Goal: Information Seeking & Learning: Learn about a topic

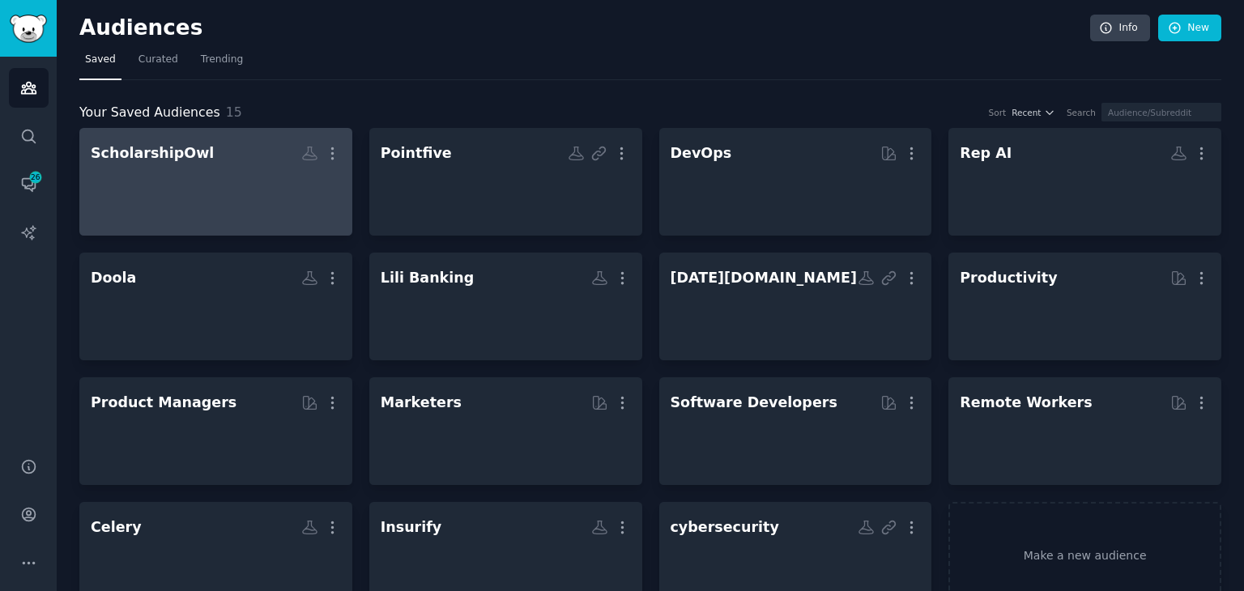
click at [202, 188] on div at bounding box center [216, 196] width 250 height 57
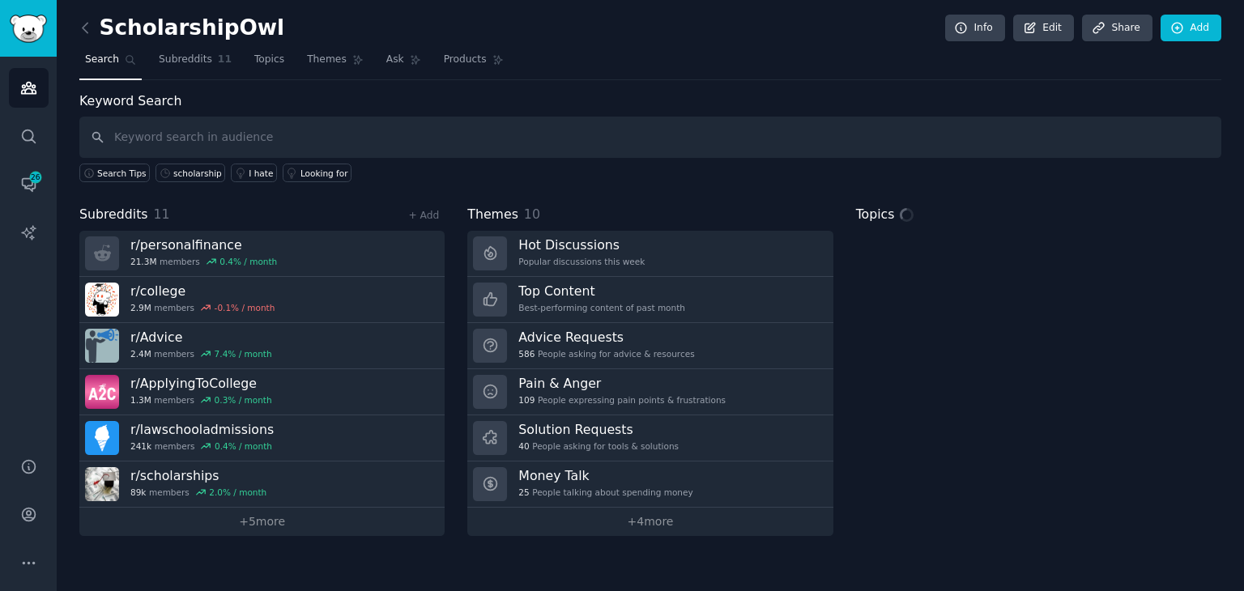
click at [609, 143] on input "text" at bounding box center [650, 137] width 1142 height 41
type input "scholarship"
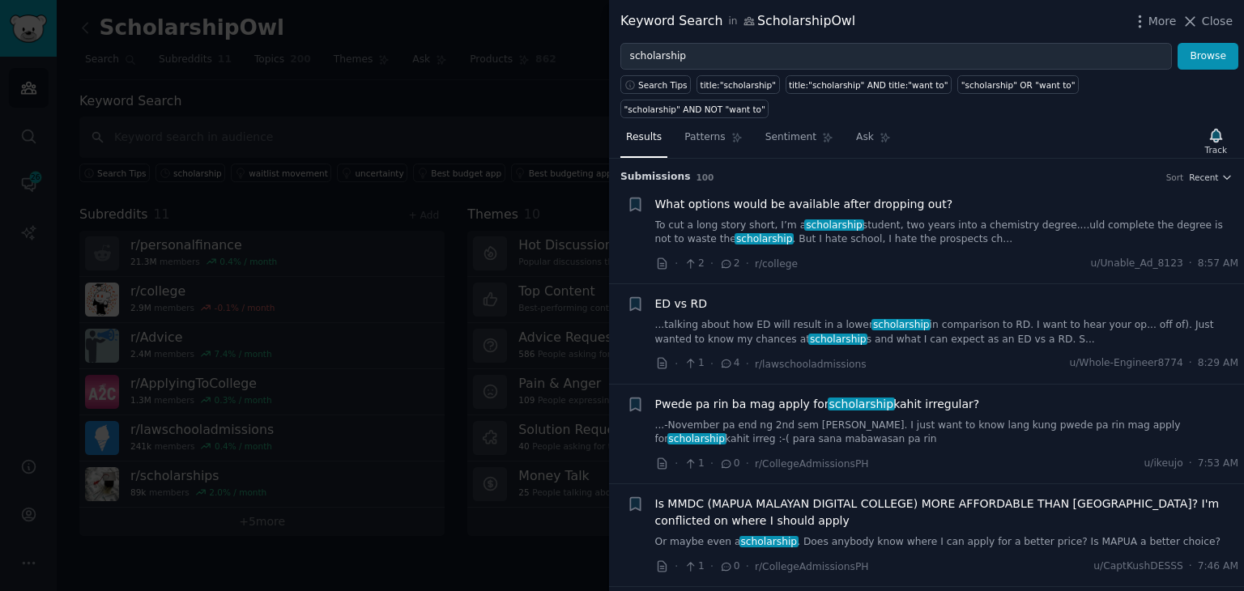
click at [964, 228] on div "What options would be available after dropping out? To cut a long story short, …" at bounding box center [947, 234] width 584 height 77
click at [965, 219] on link "To cut a long story short, I’m a scholarship student, two years into a chemistr…" at bounding box center [947, 233] width 584 height 28
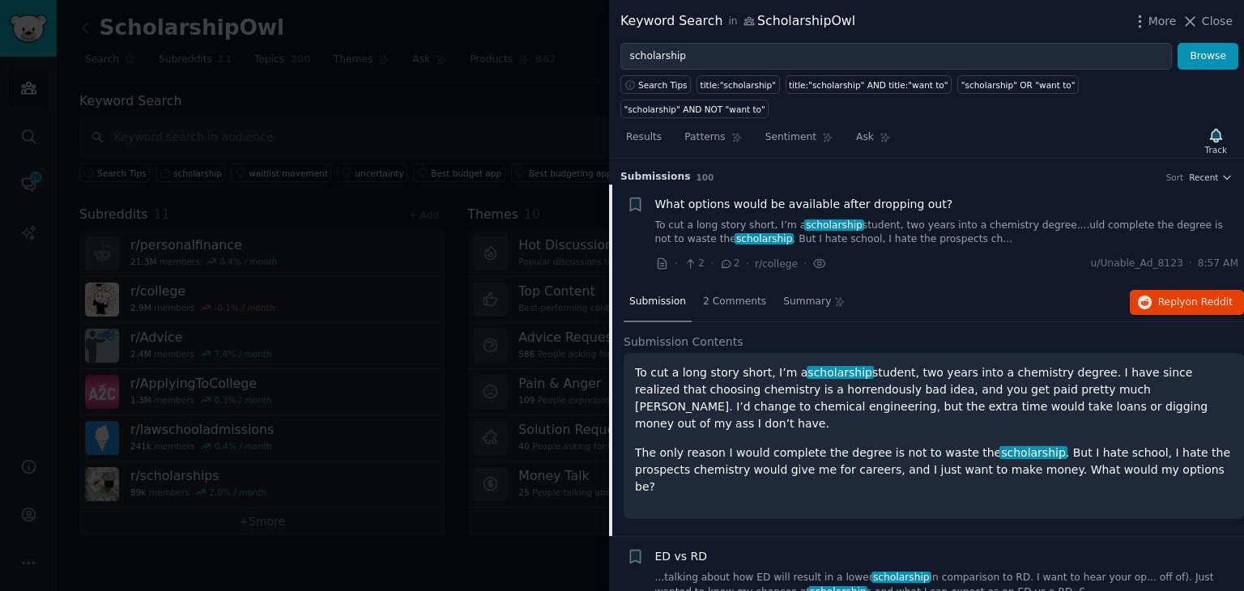
scroll to position [25, 0]
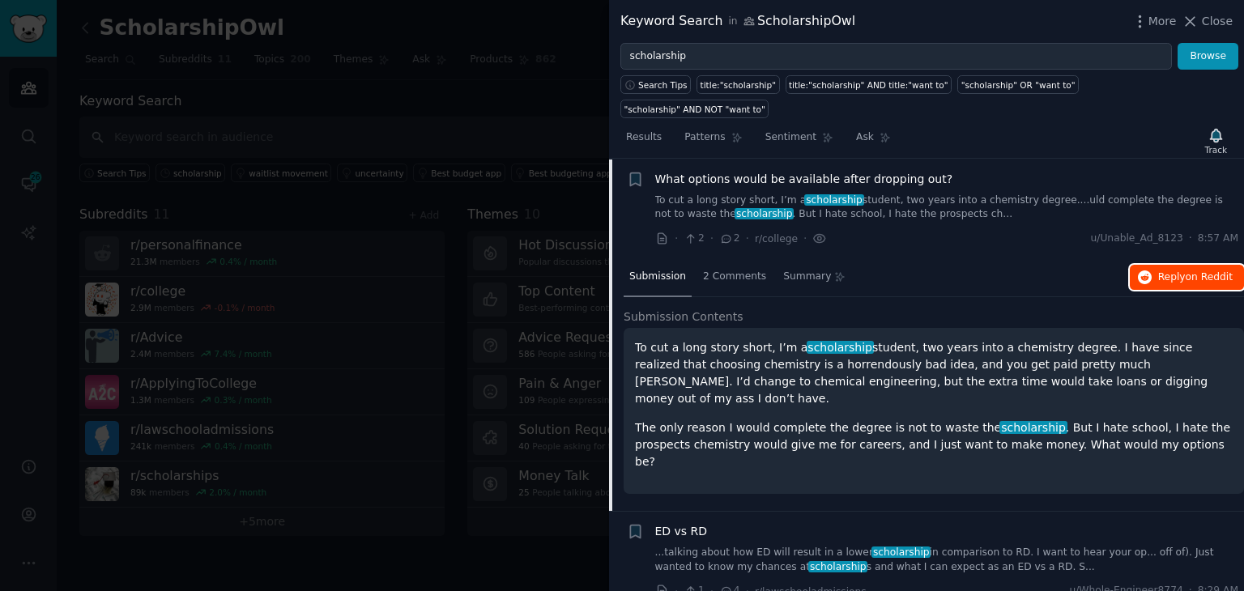
click at [1150, 271] on icon "button" at bounding box center [1145, 278] width 15 height 15
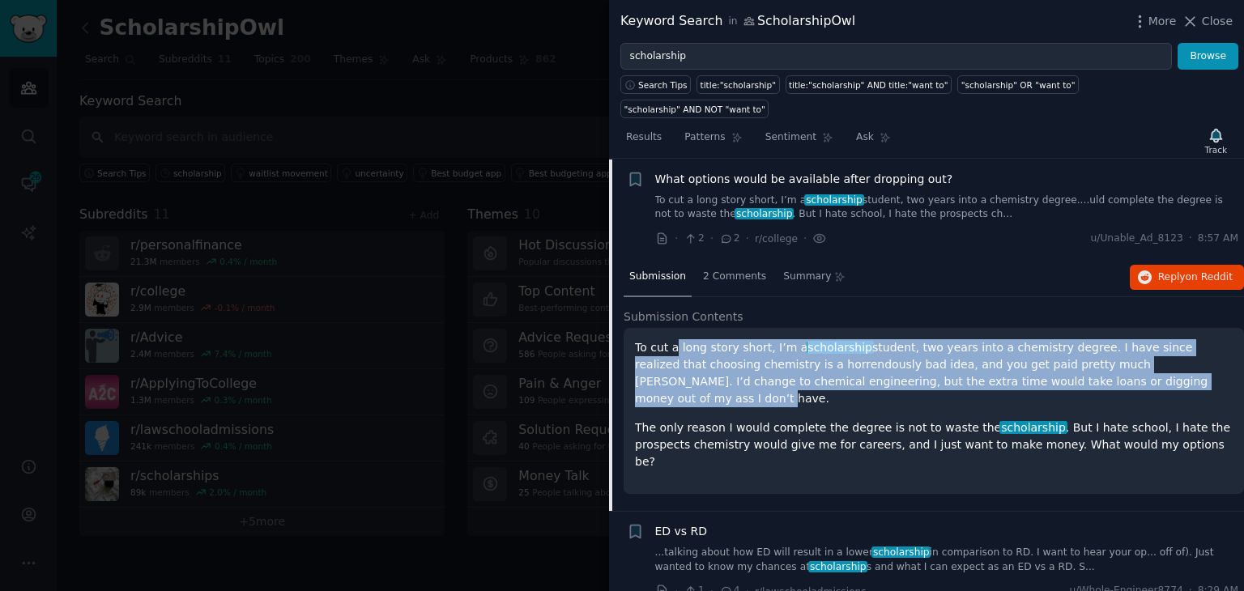
drag, startPoint x: 671, startPoint y: 322, endPoint x: 1098, endPoint y: 361, distance: 429.5
click at [1098, 361] on p "To cut a long story short, I’m a scholarship student, two years into a chemistr…" at bounding box center [934, 373] width 598 height 68
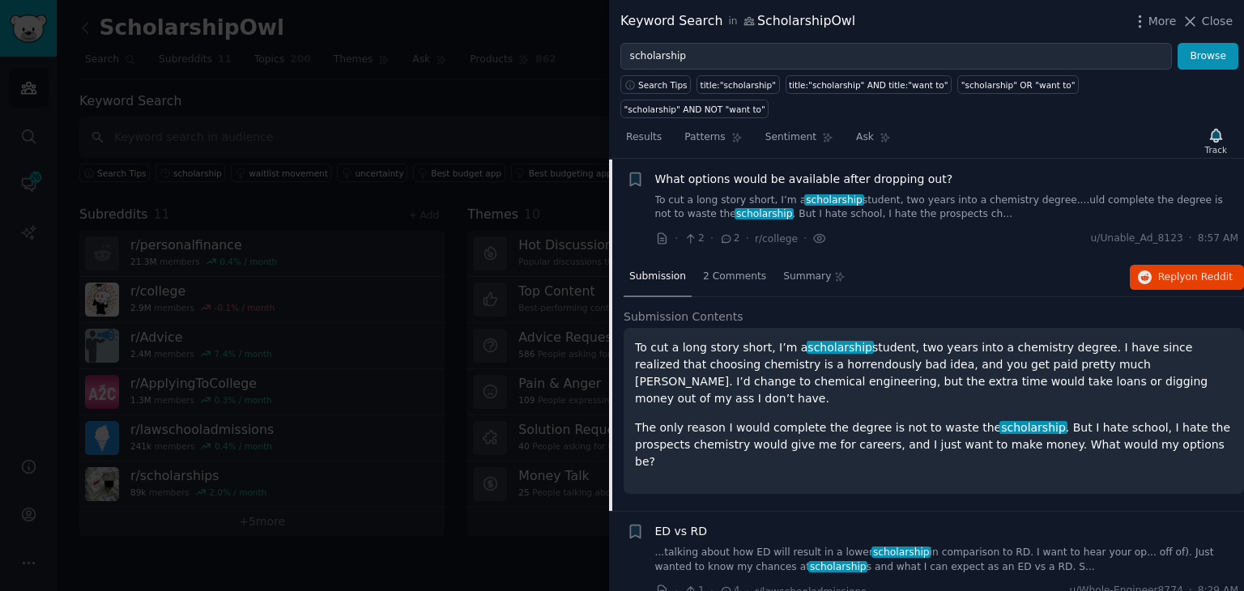
click at [699, 420] on p "The only reason I would complete the degree is not to waste the scholarship . B…" at bounding box center [934, 445] width 598 height 51
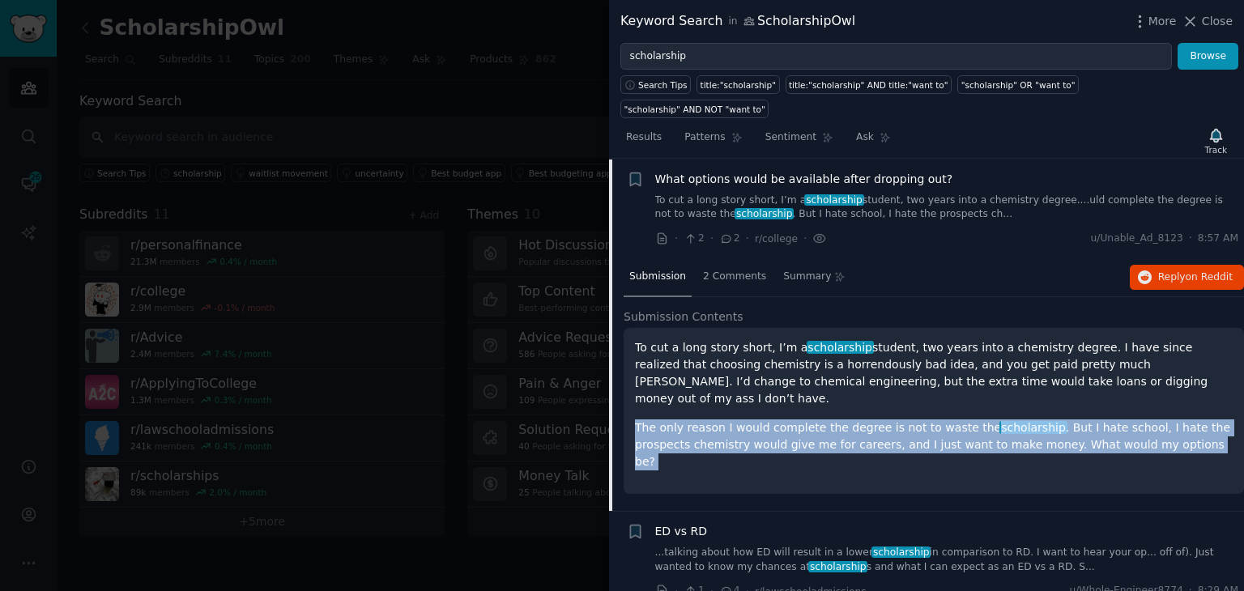
click at [699, 420] on p "The only reason I would complete the degree is not to waste the scholarship . B…" at bounding box center [934, 445] width 598 height 51
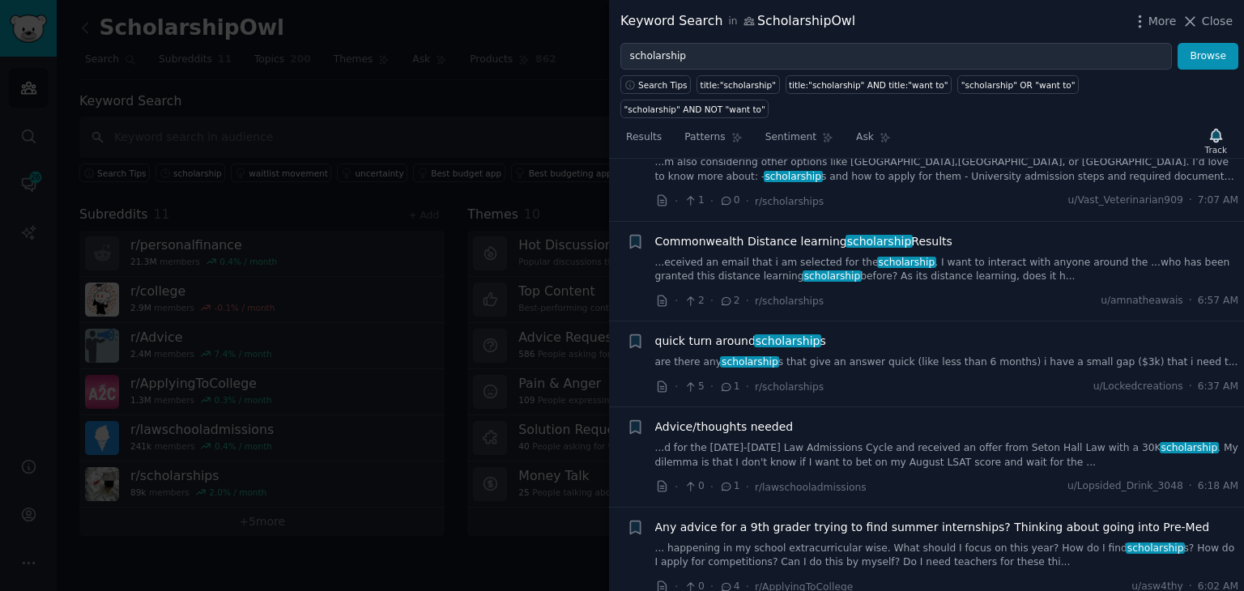
click at [1084, 356] on link "are there any scholarship s that give an answer quick (like less than 6 months)…" at bounding box center [947, 363] width 584 height 15
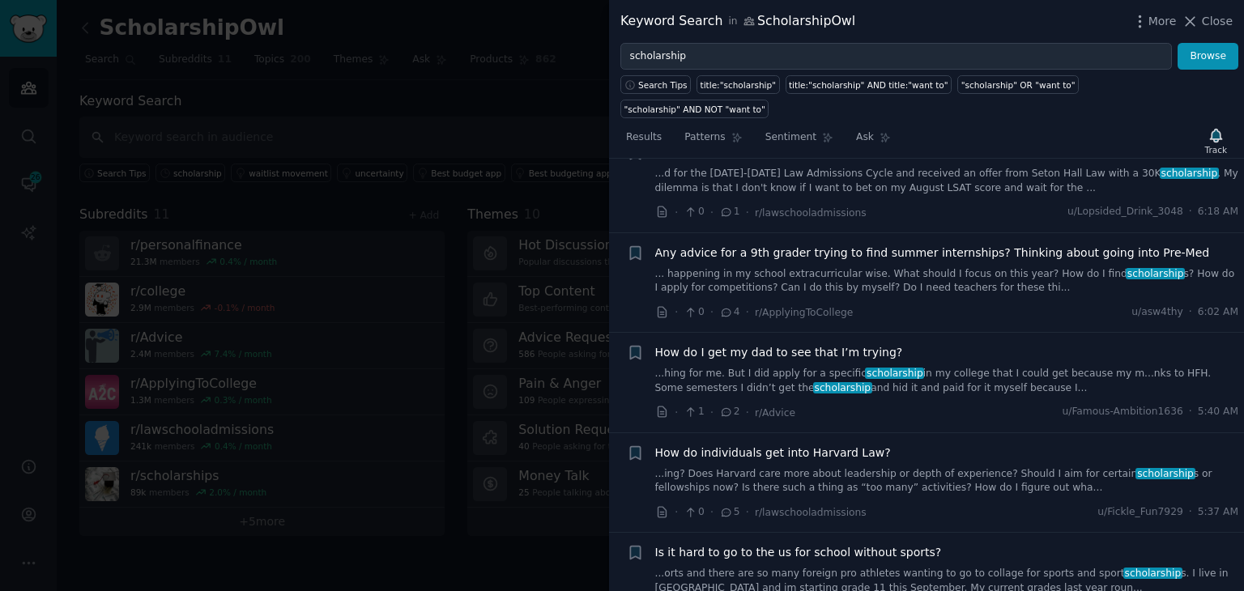
scroll to position [1050, 0]
